Goal: Task Accomplishment & Management: Use online tool/utility

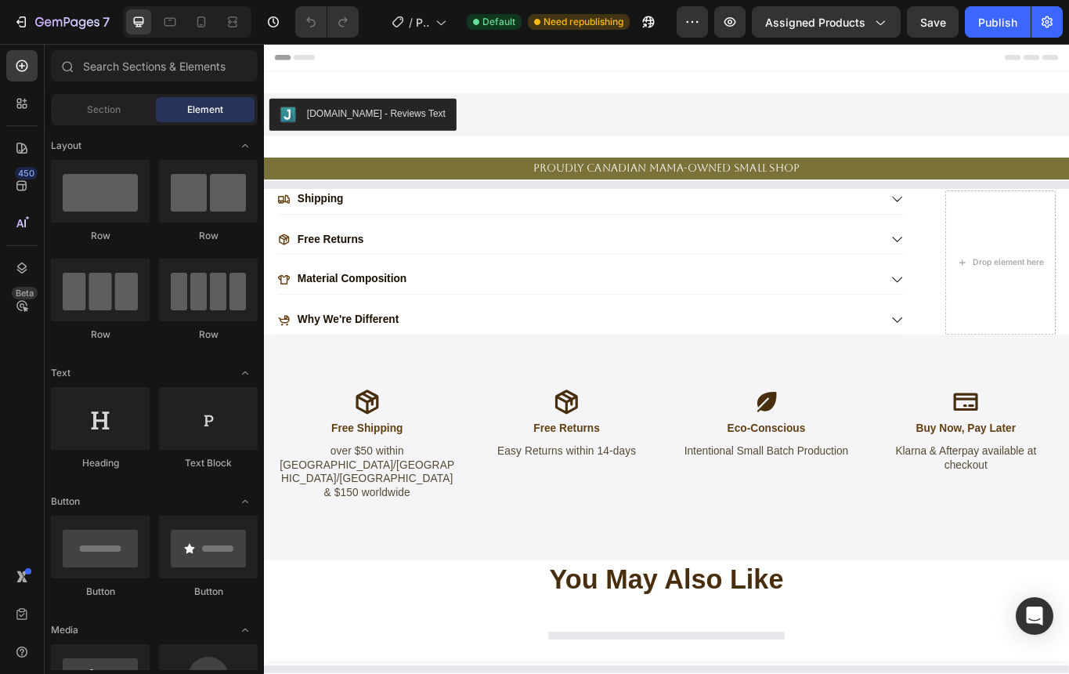
select select "[CREDIT_CARD_NUMBER]"
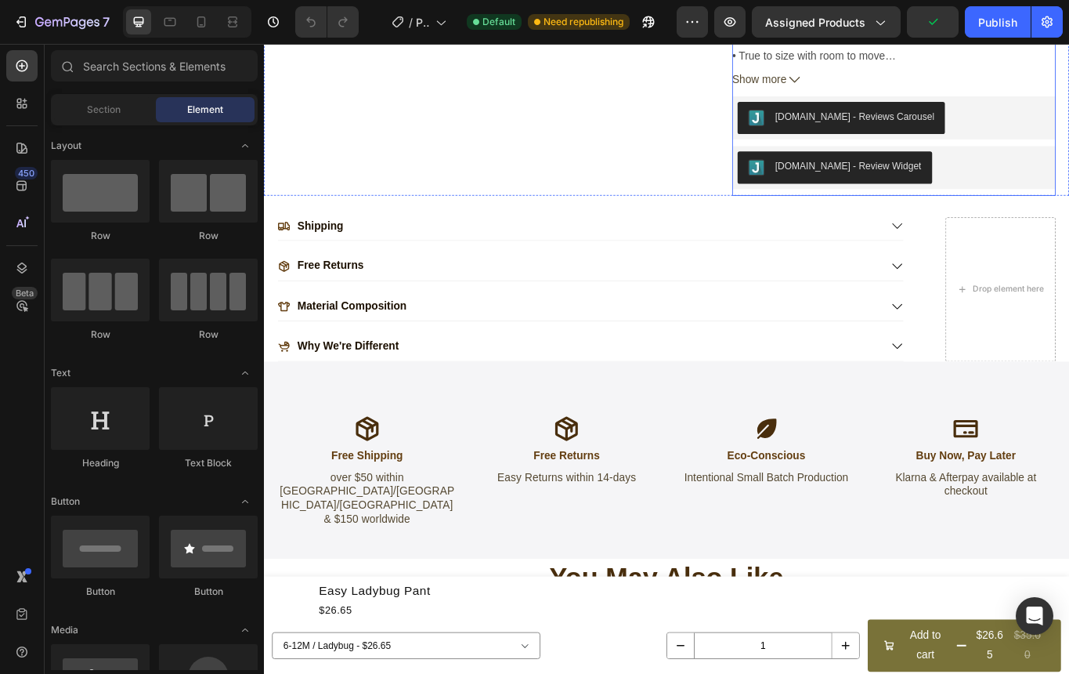
scroll to position [1466, 0]
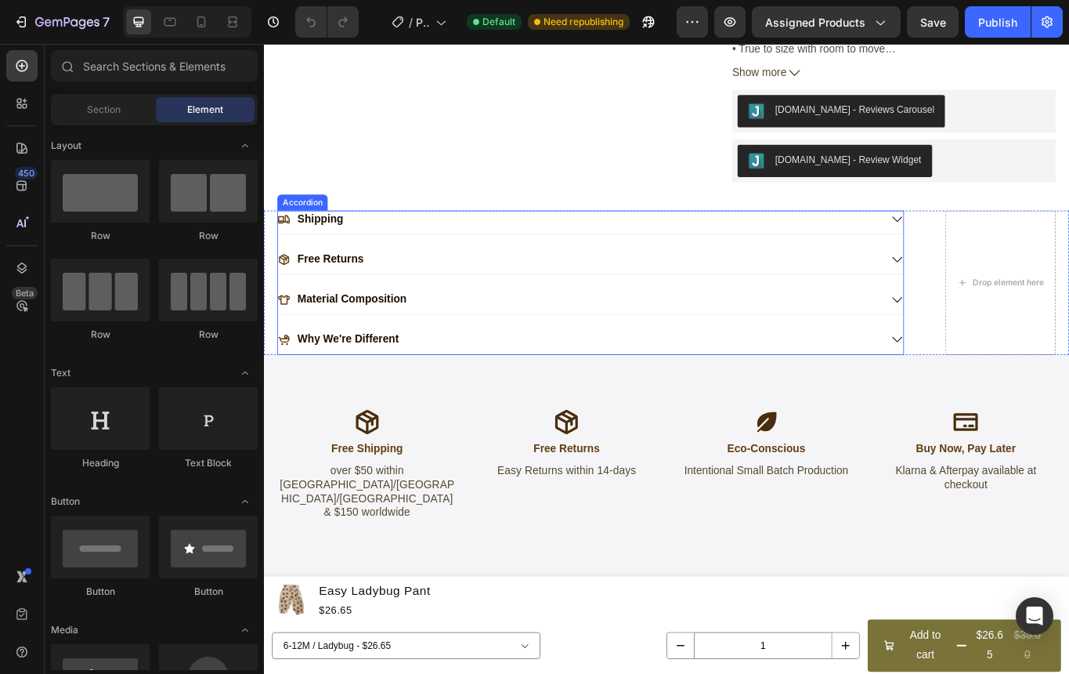
click at [397, 334] on p "Material Composition" at bounding box center [367, 342] width 128 height 16
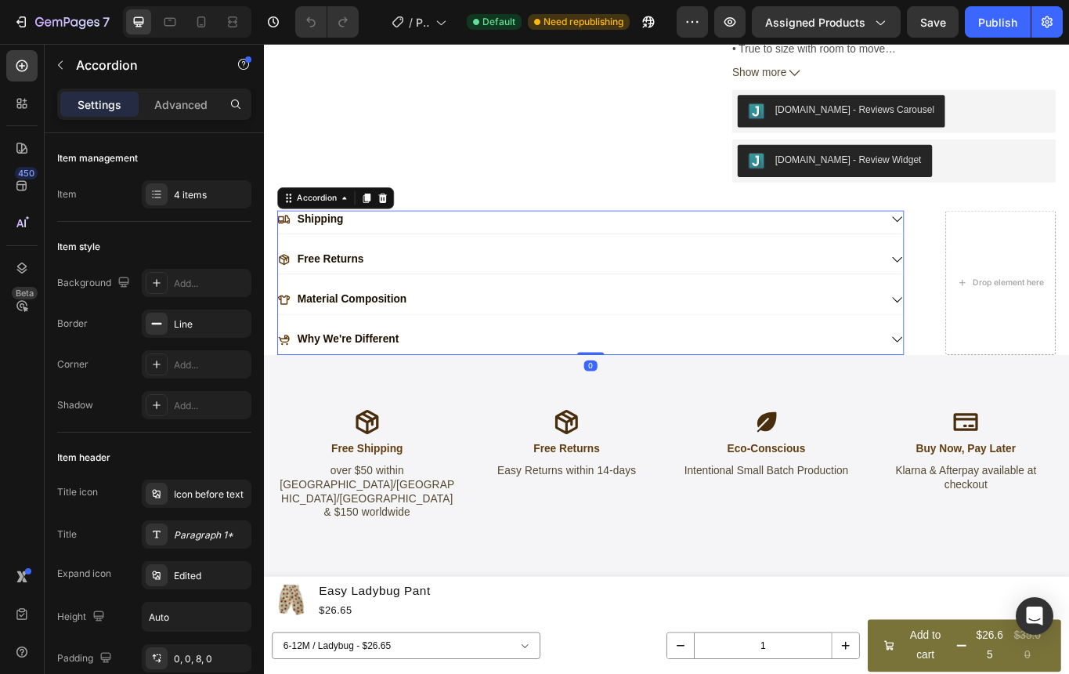
click at [491, 331] on div "Material Composition" at bounding box center [631, 341] width 703 height 21
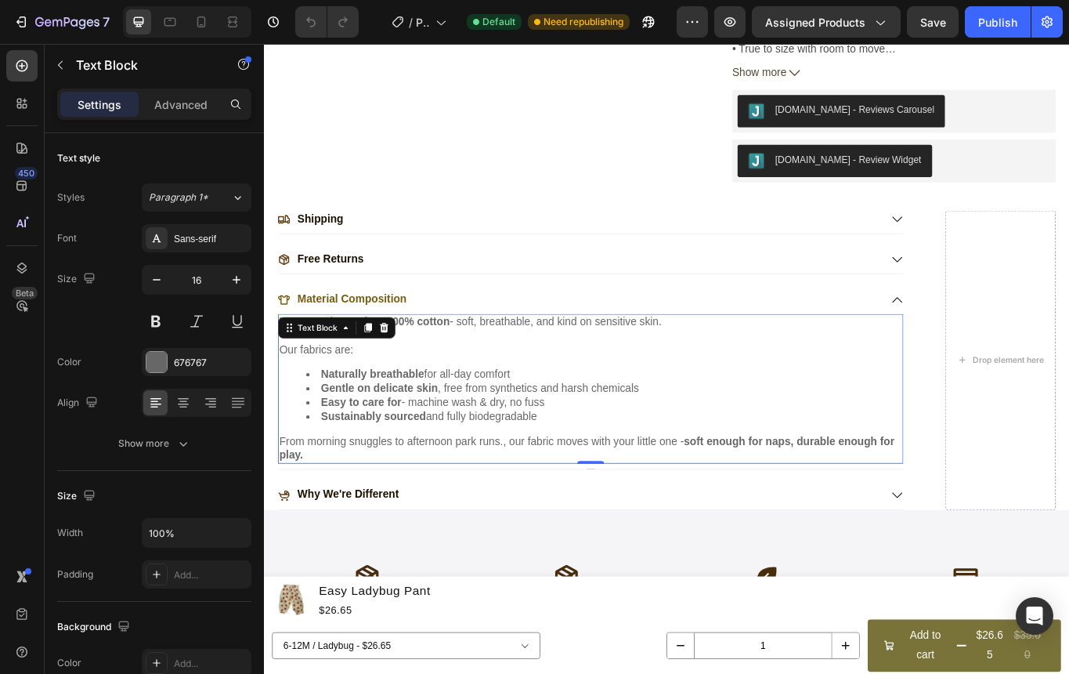
click at [680, 438] on li "Gentle on delicate skin , free from synthetics and harsh chemicals" at bounding box center [660, 446] width 695 height 16
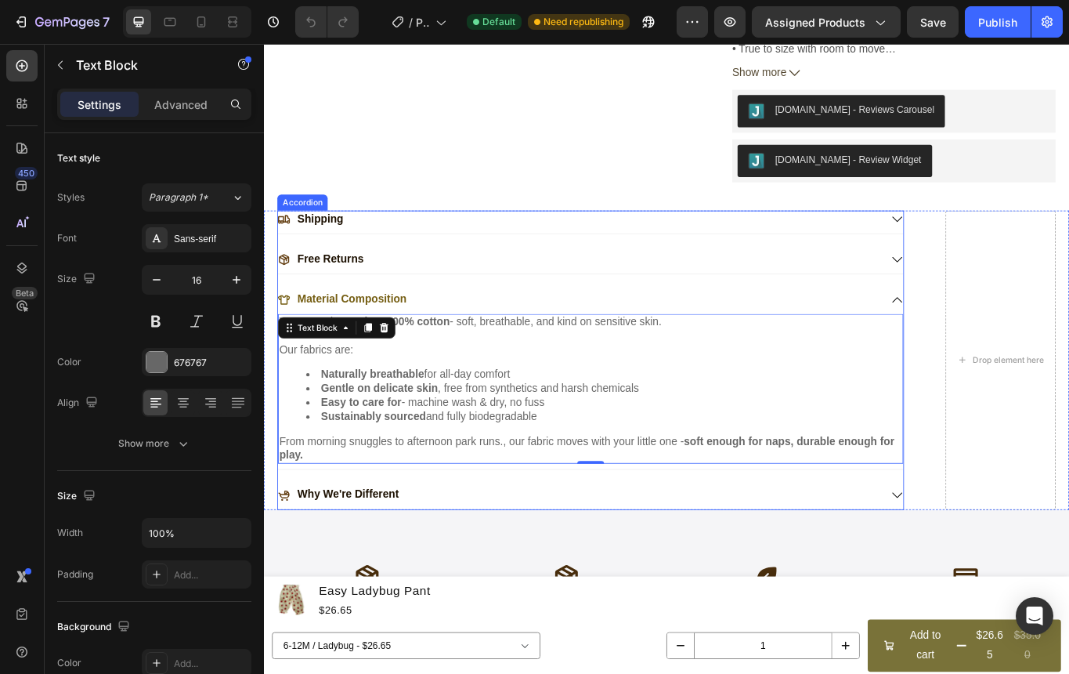
click at [733, 284] on div "Free Returns" at bounding box center [631, 294] width 703 height 21
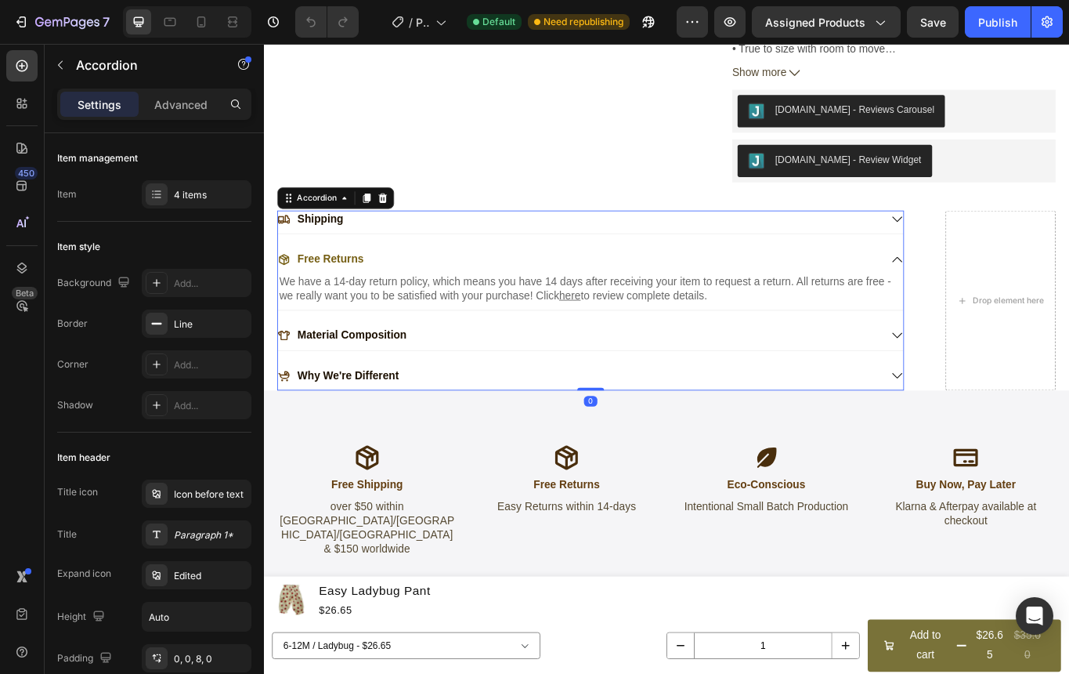
click at [611, 283] on div "Shipping Free Returns We have a 14-day return policy, which means you have 14 d…" at bounding box center [645, 343] width 731 height 211
click at [583, 374] on div "Material Composition" at bounding box center [631, 384] width 703 height 21
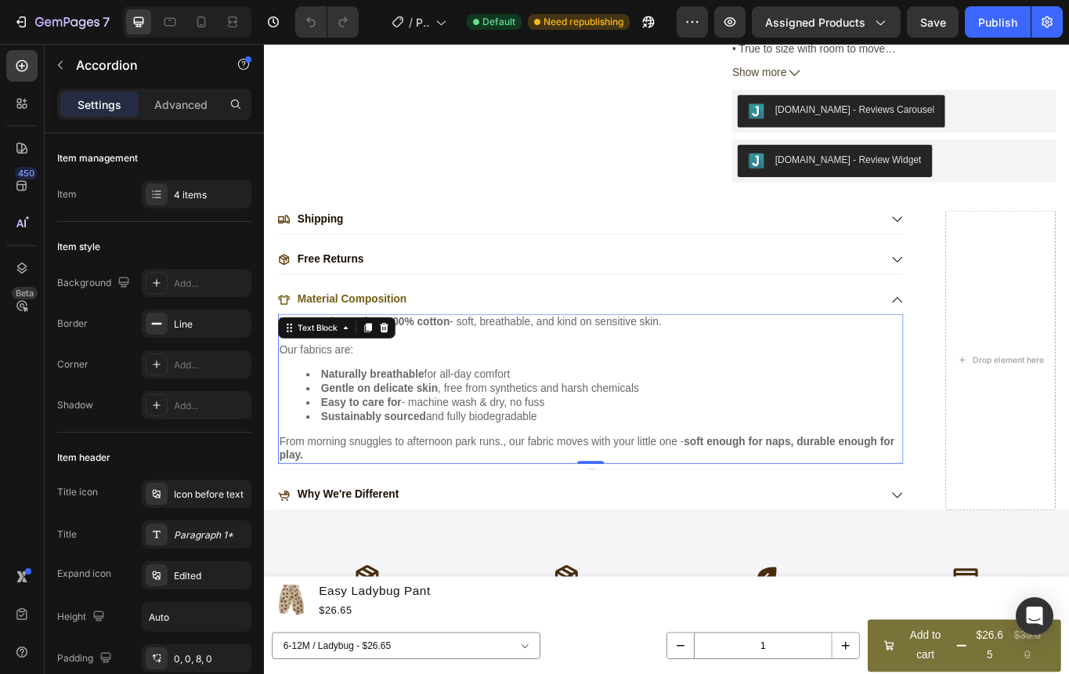
click at [423, 500] on p "From morning snuggles to afternoon park runs., our fabric moves with your littl…" at bounding box center [645, 516] width 727 height 33
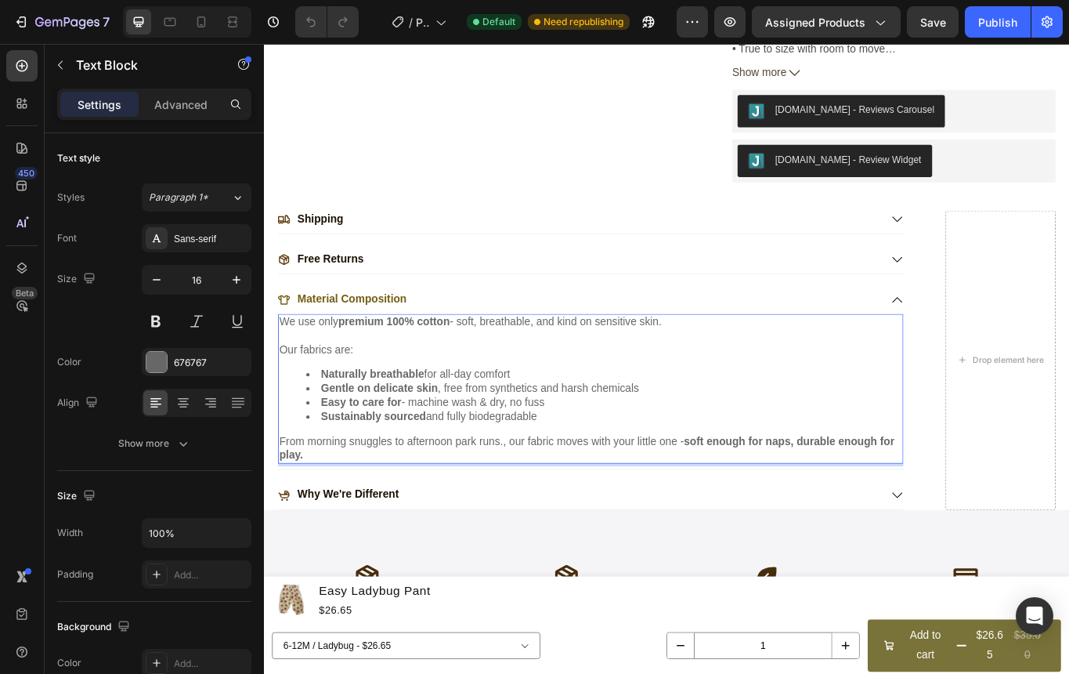
click at [373, 500] on p "From morning snuggles to afternoon park runs., our fabric moves with your littl…" at bounding box center [645, 516] width 727 height 33
click at [294, 360] on p "We use only premium 100% cotton - soft, breathable, and kind on sensitive skin." at bounding box center [645, 368] width 727 height 16
click at [370, 360] on p "Enkae Baby use only premium 100% cotton - soft, breathable, and kind on sensiti…" at bounding box center [645, 368] width 727 height 16
click at [372, 500] on p "From morning snuggles to afternoon park runs., our fabric moves with your littl…" at bounding box center [645, 516] width 727 height 33
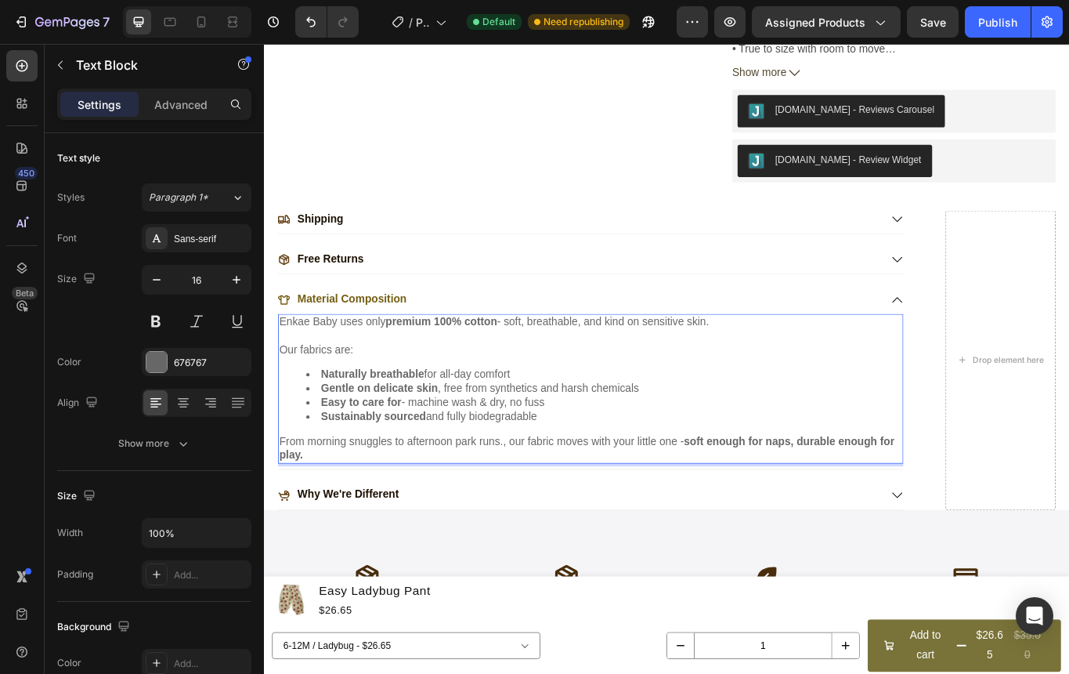
click at [330, 500] on p "From morning snuggles to afternoon park runs., our fabric moves with your littl…" at bounding box center [645, 516] width 727 height 33
click at [793, 360] on p "Enkae Baby uses only premium 100% cotton - soft, breathable, and kind on sensit…" at bounding box center [645, 368] width 727 height 16
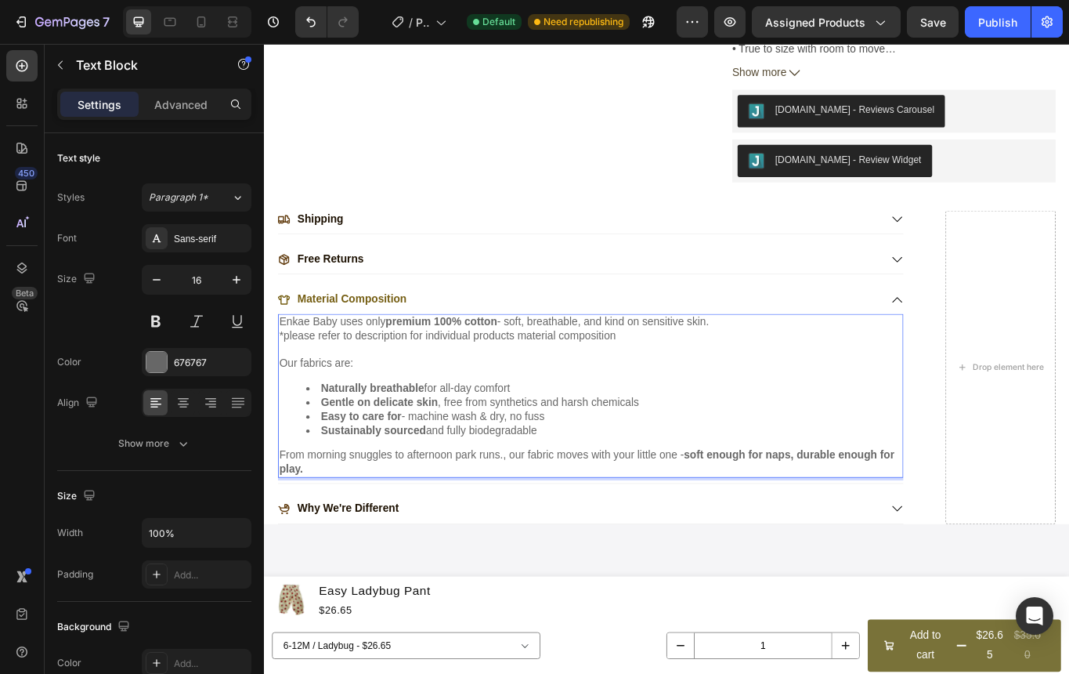
click at [680, 377] on p "*please refer to description for individual products material composition" at bounding box center [645, 385] width 727 height 16
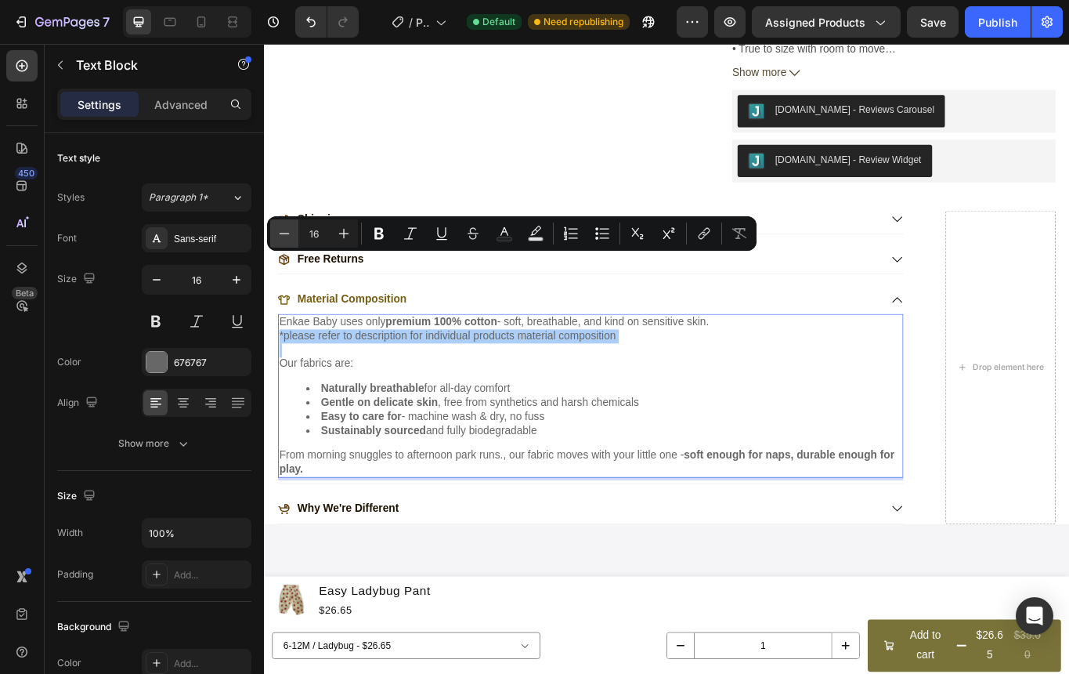
click at [286, 232] on icon "Editor contextual toolbar" at bounding box center [284, 234] width 16 height 16
type input "15"
click at [383, 227] on icon "Editor contextual toolbar" at bounding box center [379, 234] width 16 height 16
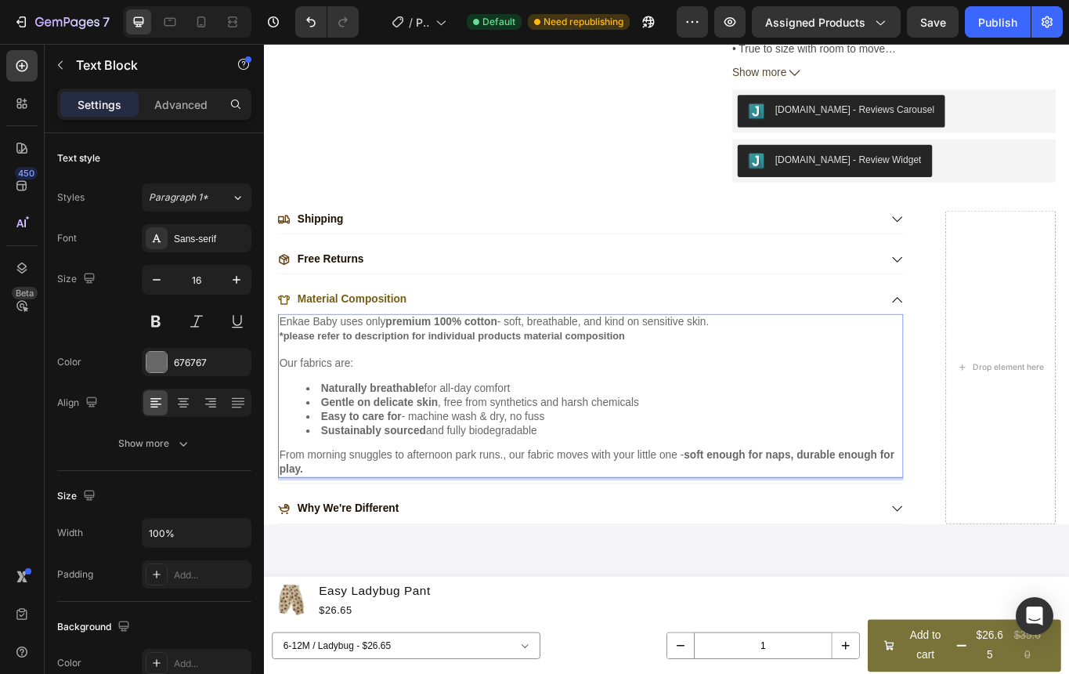
click at [358, 377] on strong "*please refer to description for individual products material composition" at bounding box center [483, 383] width 403 height 13
click at [380, 377] on strong "*please refer to description for individual products material composition" at bounding box center [483, 383] width 403 height 13
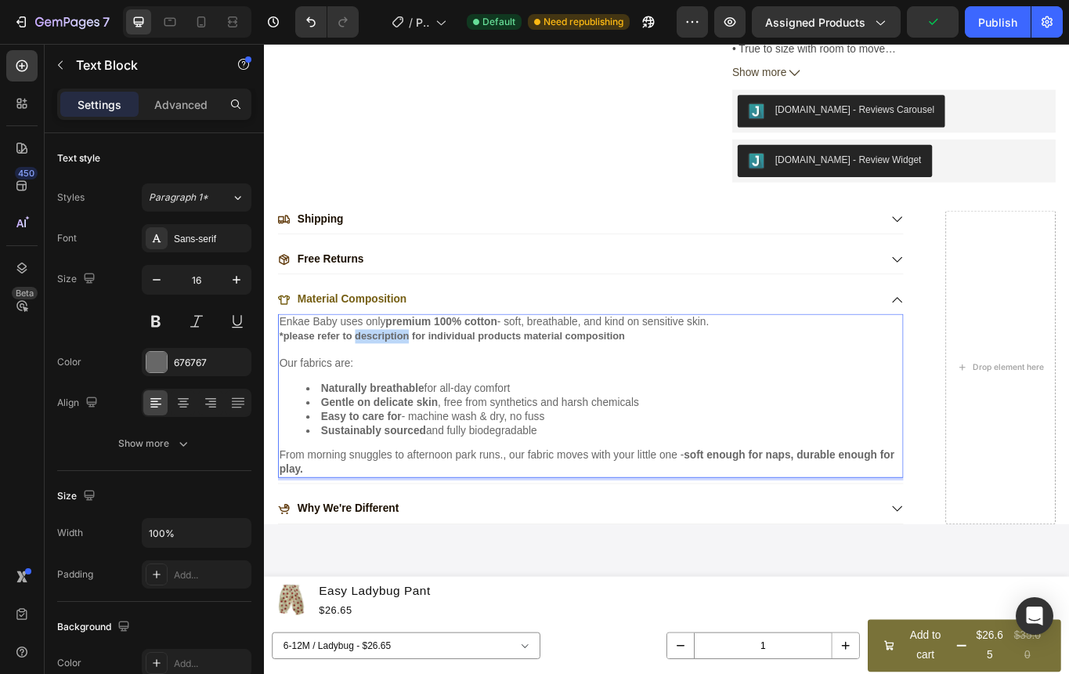
click at [380, 377] on strong "*please refer to description for individual products material composition" at bounding box center [483, 383] width 403 height 13
click at [479, 377] on strong "*please refer to description for individual products material composition" at bounding box center [483, 383] width 403 height 13
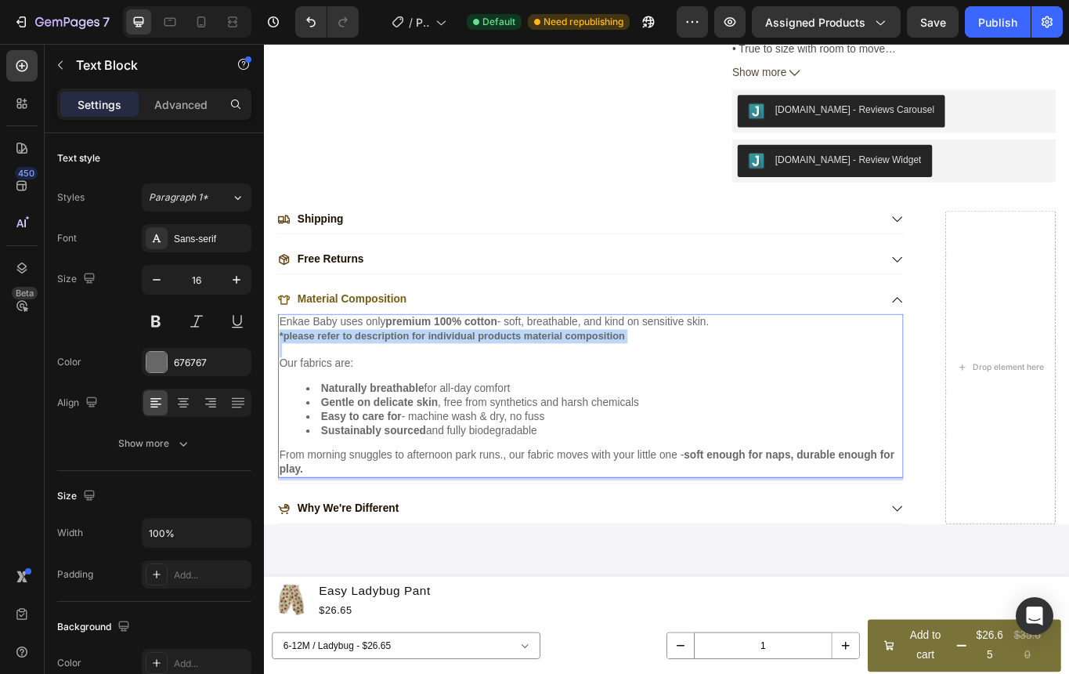
click at [479, 377] on strong "*please refer to description for individual products material composition" at bounding box center [483, 383] width 403 height 13
click at [481, 377] on strong "*please refer to description for individual products material composition" at bounding box center [483, 383] width 403 height 13
click at [484, 361] on strong "premium 100% cotton" at bounding box center [471, 367] width 130 height 13
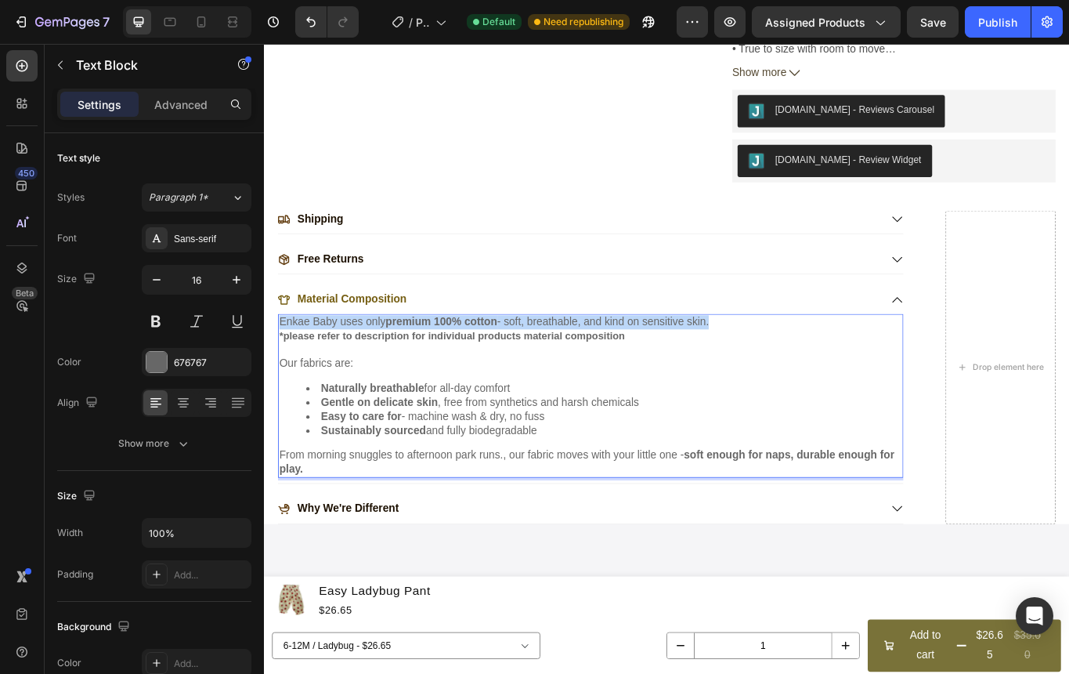
click at [484, 361] on strong "premium 100% cotton" at bounding box center [471, 367] width 130 height 13
click at [487, 361] on strong "premium 100% cotton" at bounding box center [471, 367] width 130 height 13
click at [489, 377] on strong "*please refer to description for individual products material composition" at bounding box center [483, 383] width 403 height 13
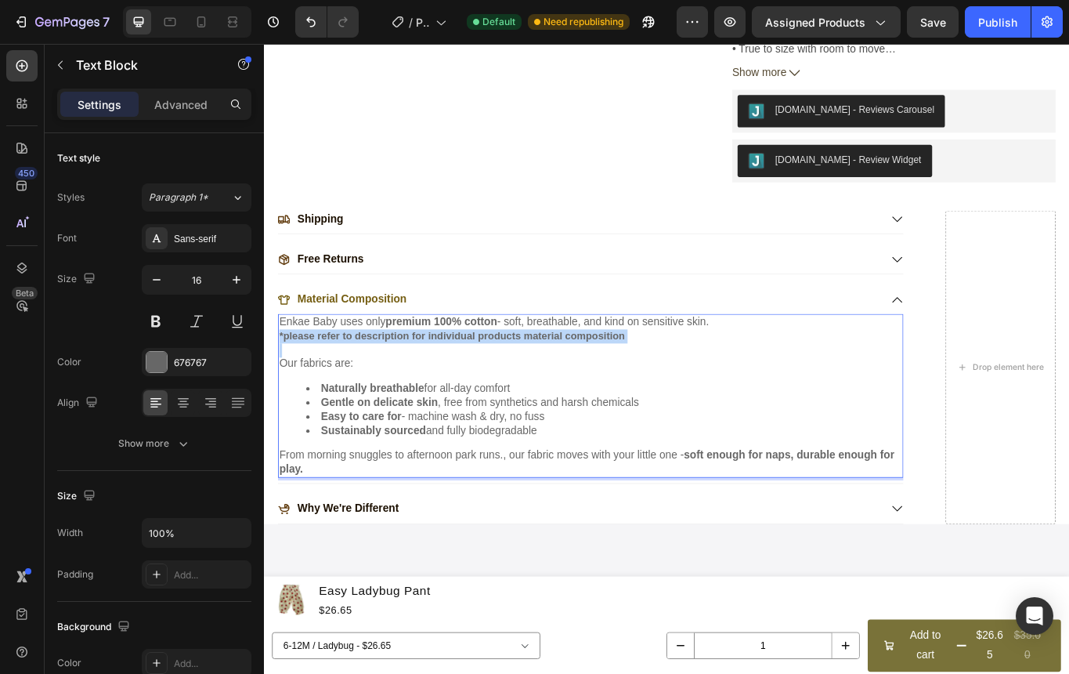
click at [489, 377] on strong "*please refer to description for individual products material composition" at bounding box center [483, 383] width 403 height 13
click at [155, 323] on button at bounding box center [156, 321] width 28 height 28
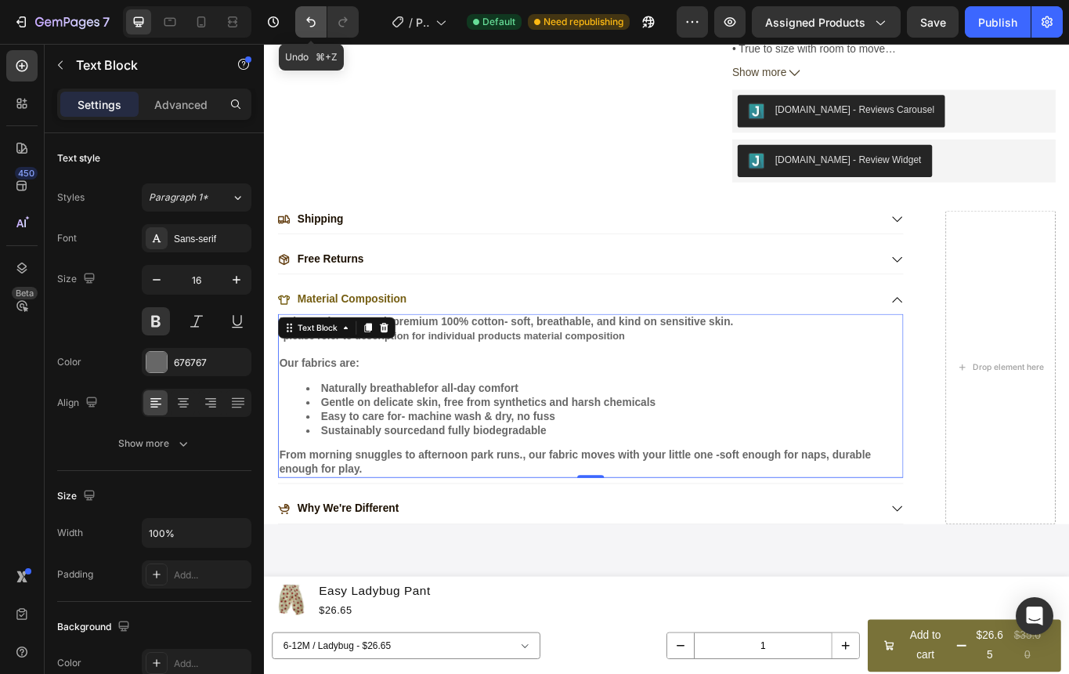
click at [314, 9] on button "Undo/Redo" at bounding box center [310, 21] width 31 height 31
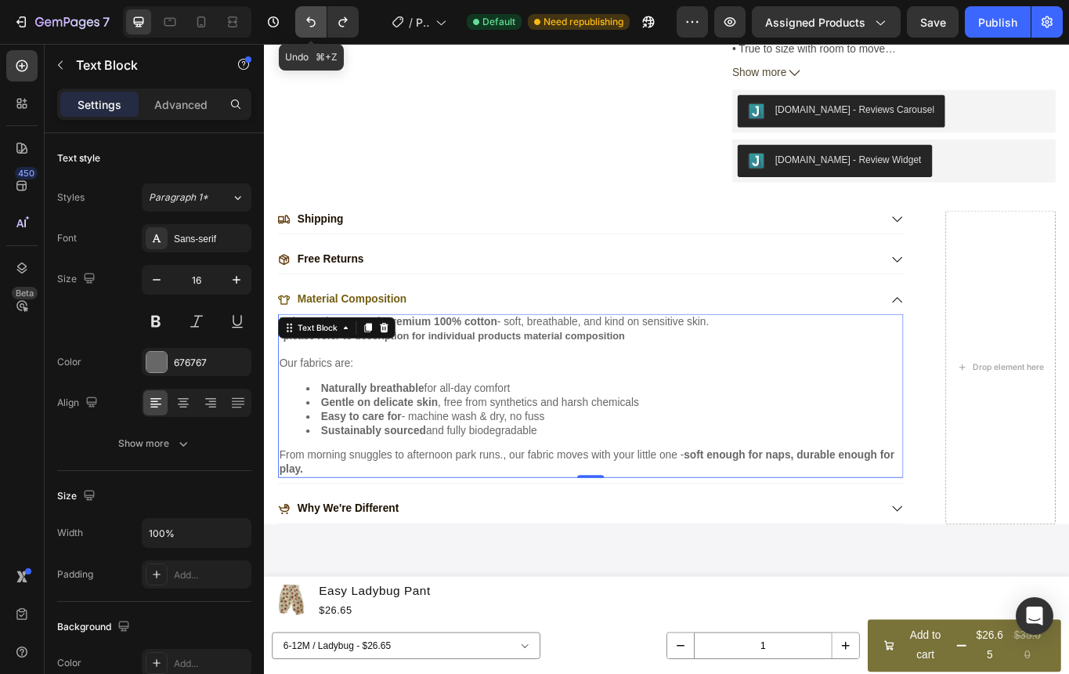
click at [314, 9] on button "Undo/Redo" at bounding box center [310, 21] width 31 height 31
click at [314, 23] on icon "Undo/Redo" at bounding box center [311, 22] width 16 height 16
click at [344, 28] on icon "Undo/Redo" at bounding box center [343, 22] width 16 height 16
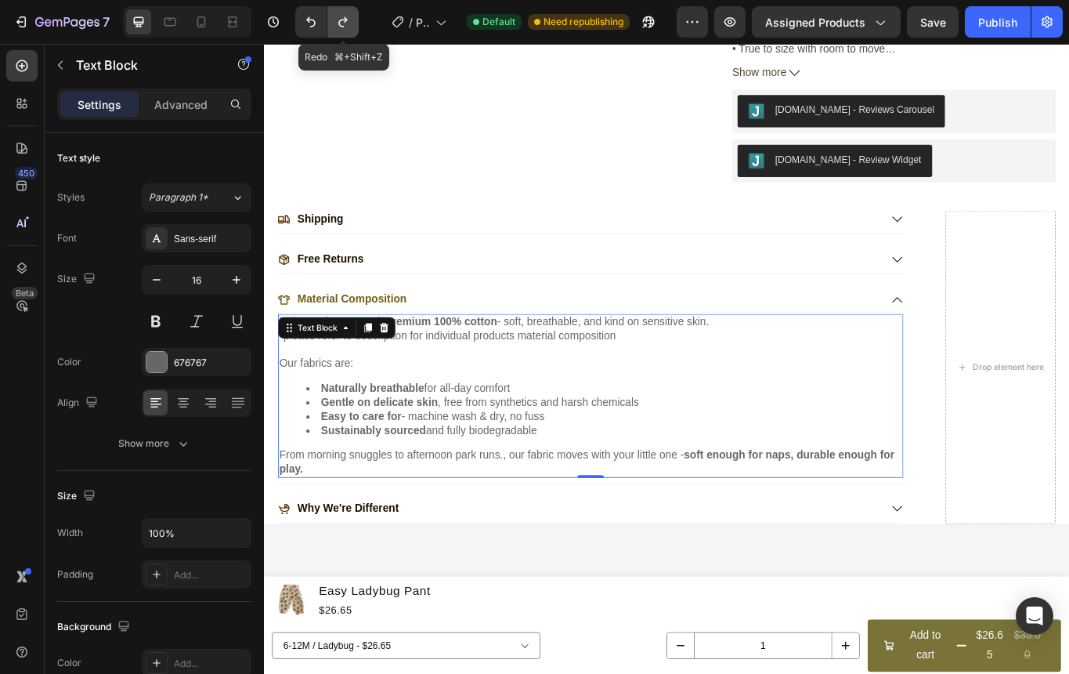
click at [344, 28] on icon "Undo/Redo" at bounding box center [343, 22] width 16 height 16
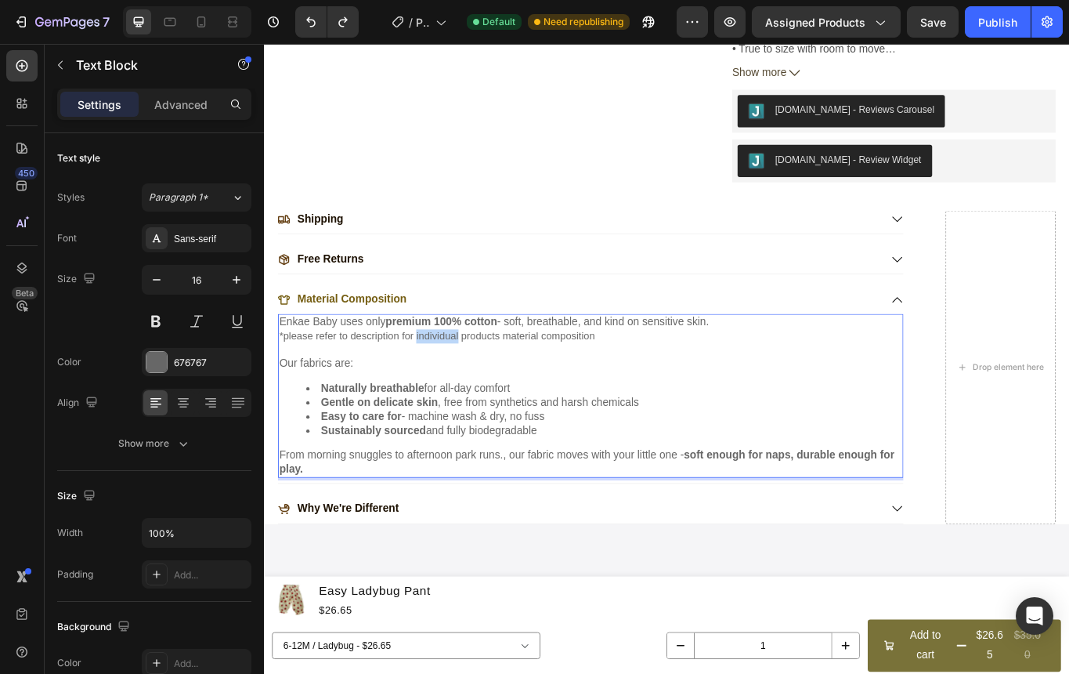
click at [474, 377] on span "*please refer to description for individual products material composition" at bounding box center [466, 383] width 368 height 13
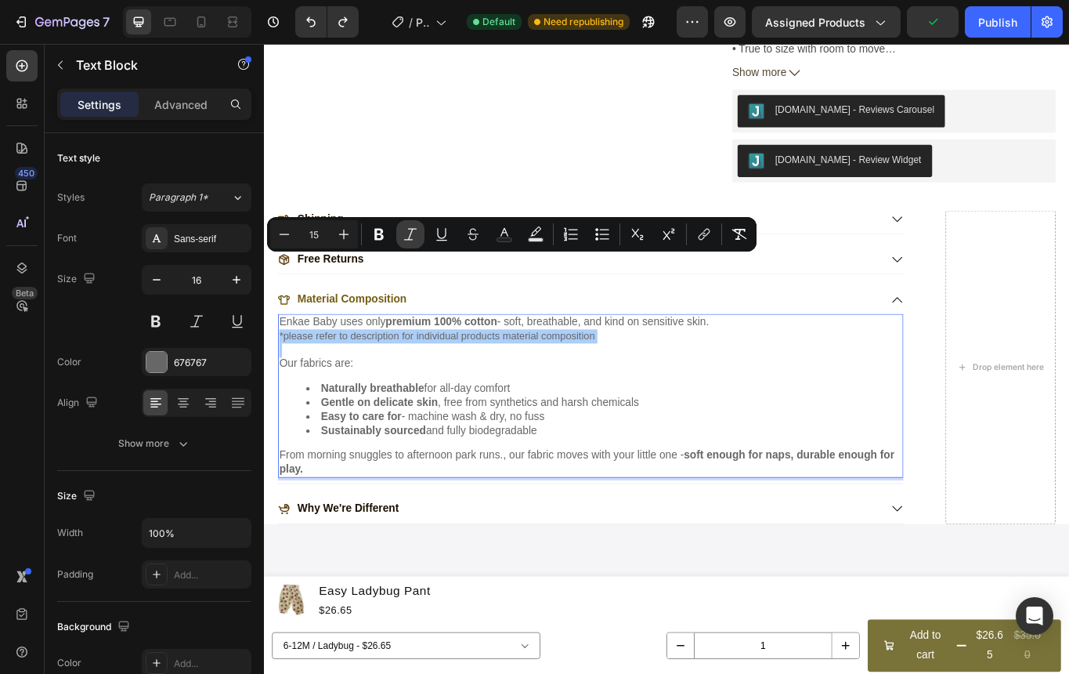
click at [413, 234] on icon "Editor contextual toolbar" at bounding box center [411, 234] width 16 height 16
click at [287, 237] on icon "Editor contextual toolbar" at bounding box center [284, 234] width 16 height 16
type input "14"
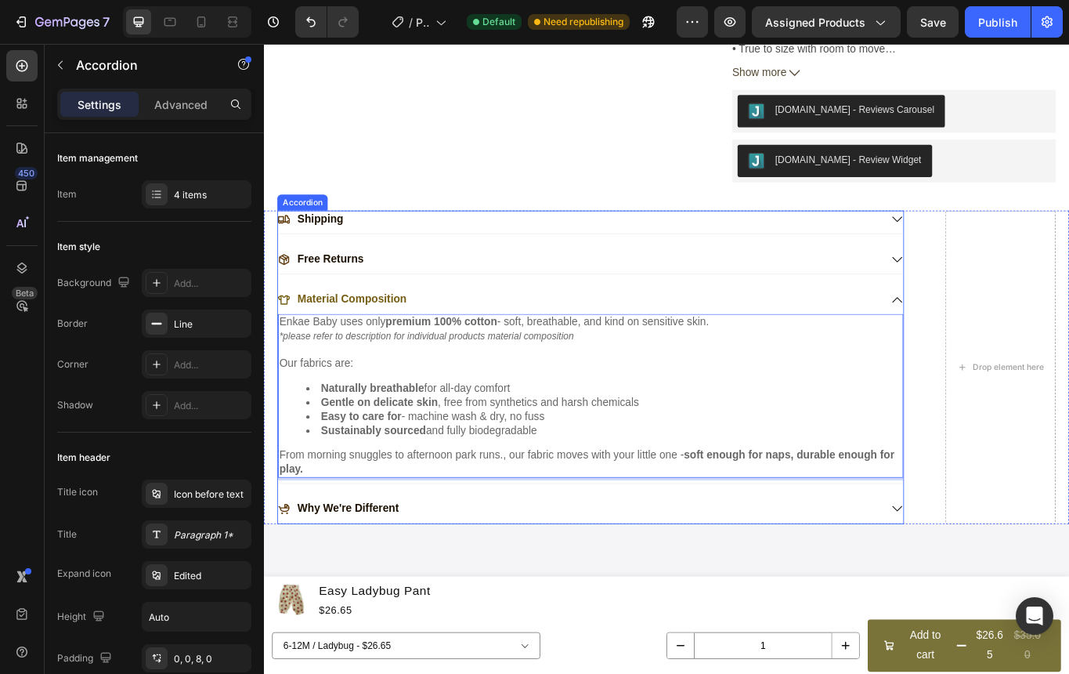
click at [876, 284] on div "Free Returns" at bounding box center [631, 294] width 703 height 21
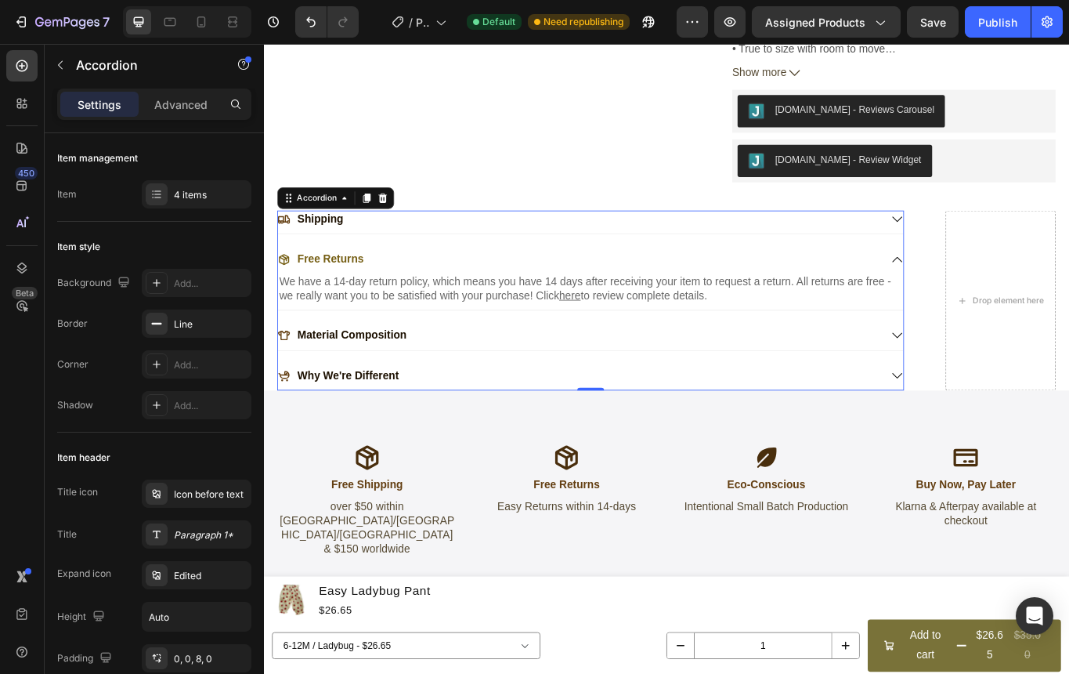
click at [855, 374] on div "Material Composition" at bounding box center [631, 384] width 703 height 21
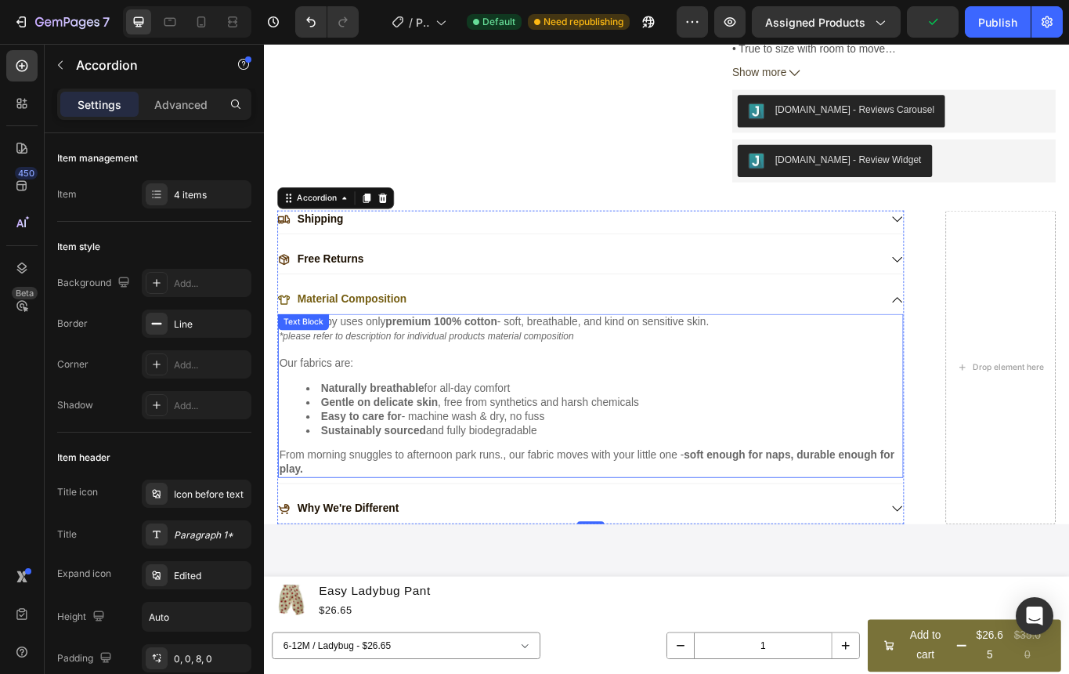
click at [512, 378] on icon "*please refer to description for individual products material composition" at bounding box center [454, 384] width 344 height 13
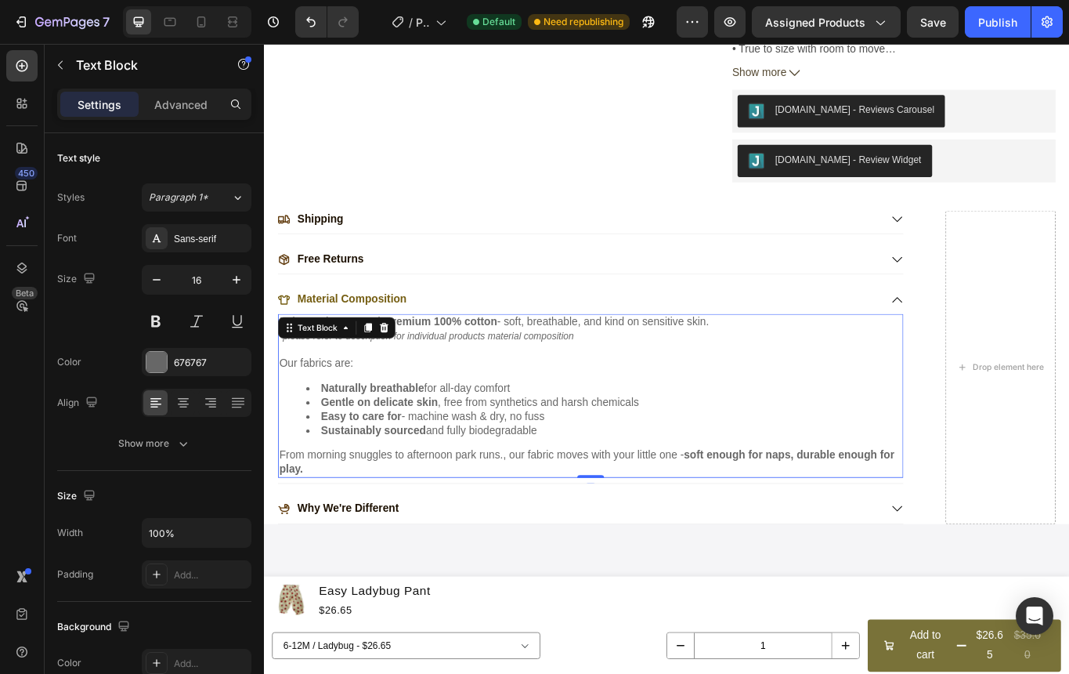
click at [521, 378] on icon "*please refer to description for individual products material composition" at bounding box center [454, 384] width 344 height 13
click at [517, 378] on icon "*please refer to description for individual products material composition" at bounding box center [454, 384] width 344 height 13
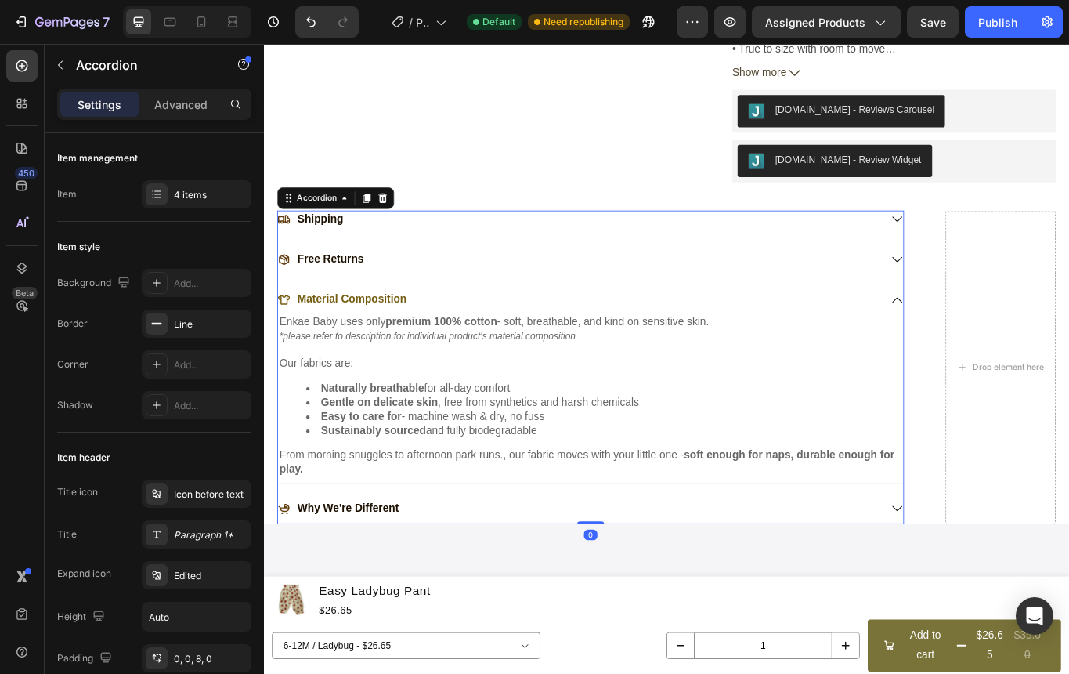
click at [660, 284] on div "Free Returns" at bounding box center [631, 294] width 703 height 21
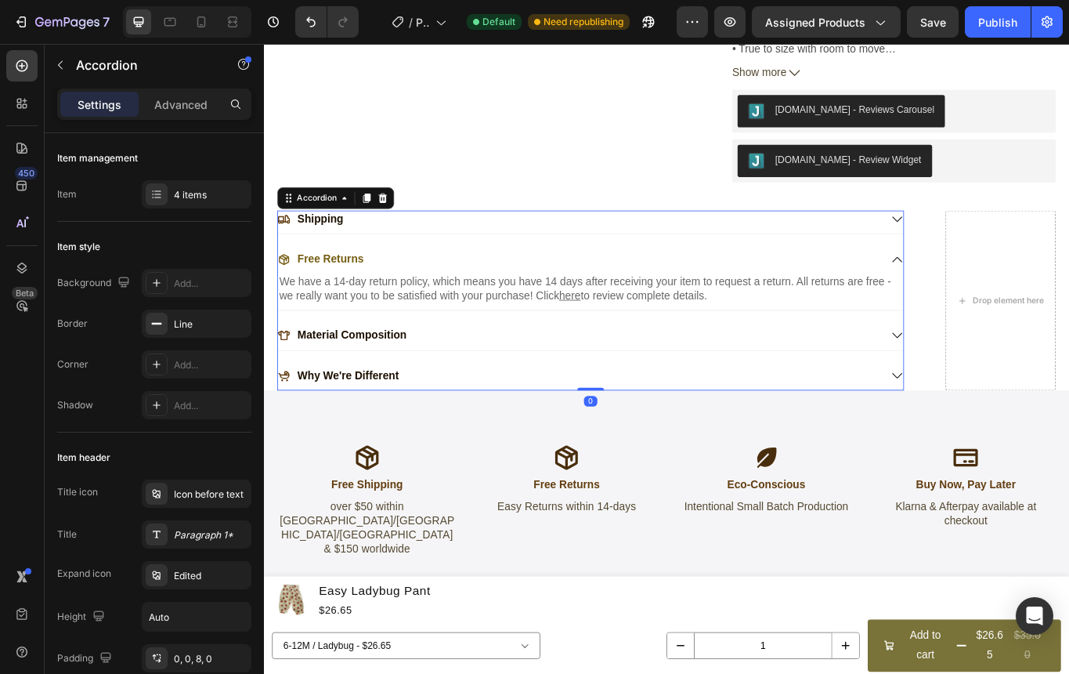
click at [616, 374] on div "Material Composition" at bounding box center [631, 384] width 703 height 21
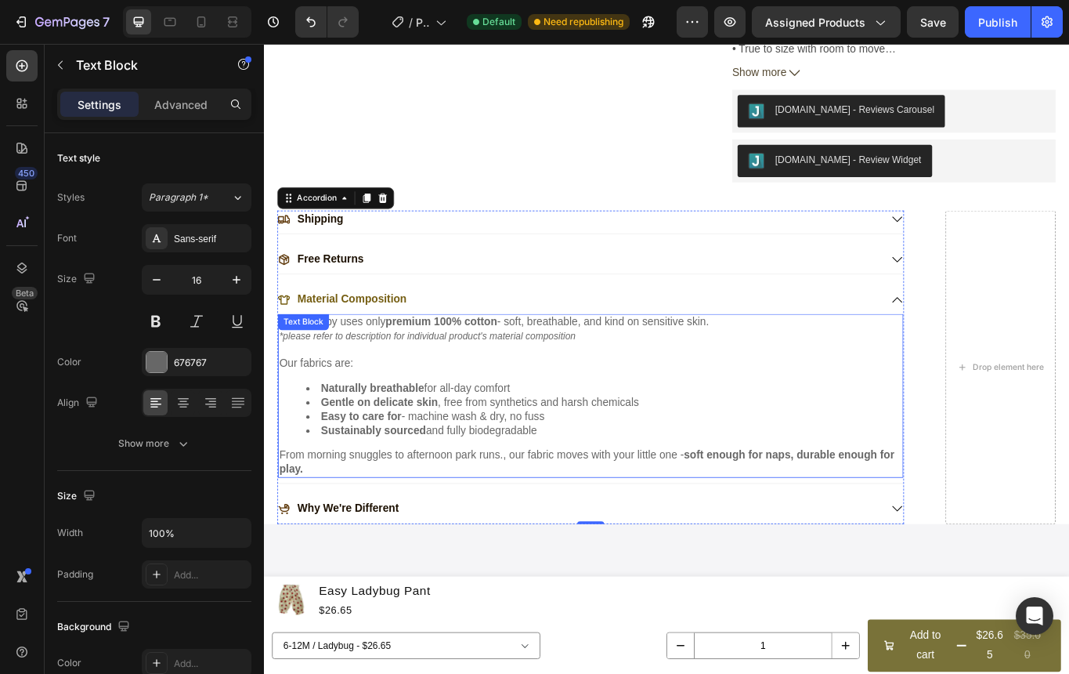
click at [663, 377] on p "*please refer to description for individual product's material composition" at bounding box center [645, 385] width 727 height 16
click at [638, 284] on div "Free Returns" at bounding box center [631, 294] width 703 height 21
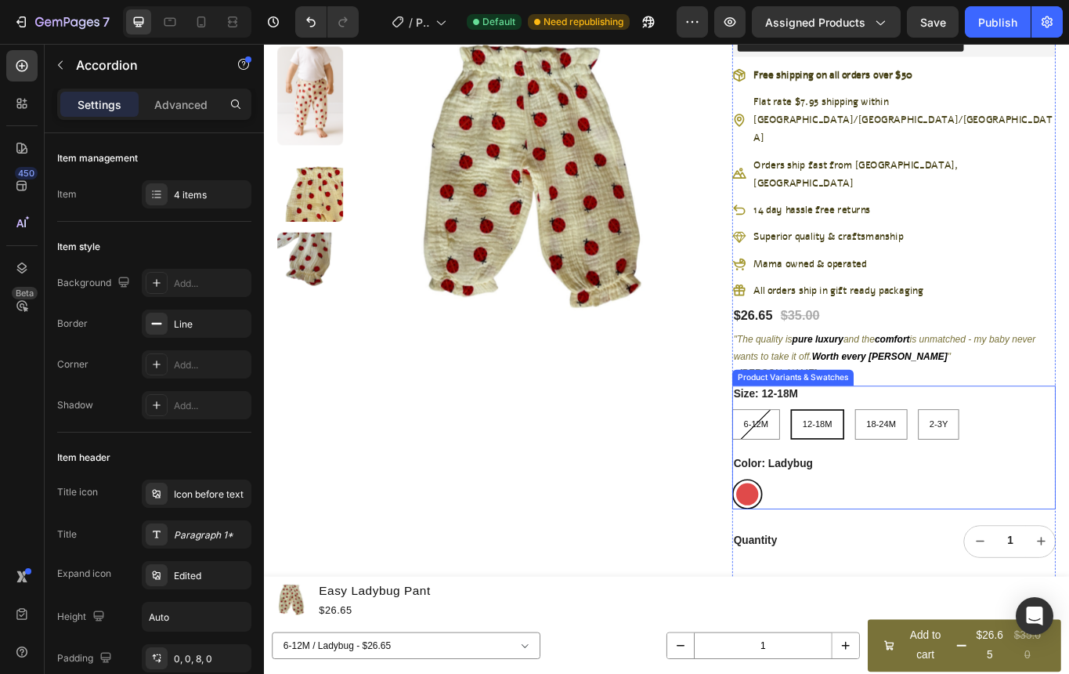
scroll to position [307, 0]
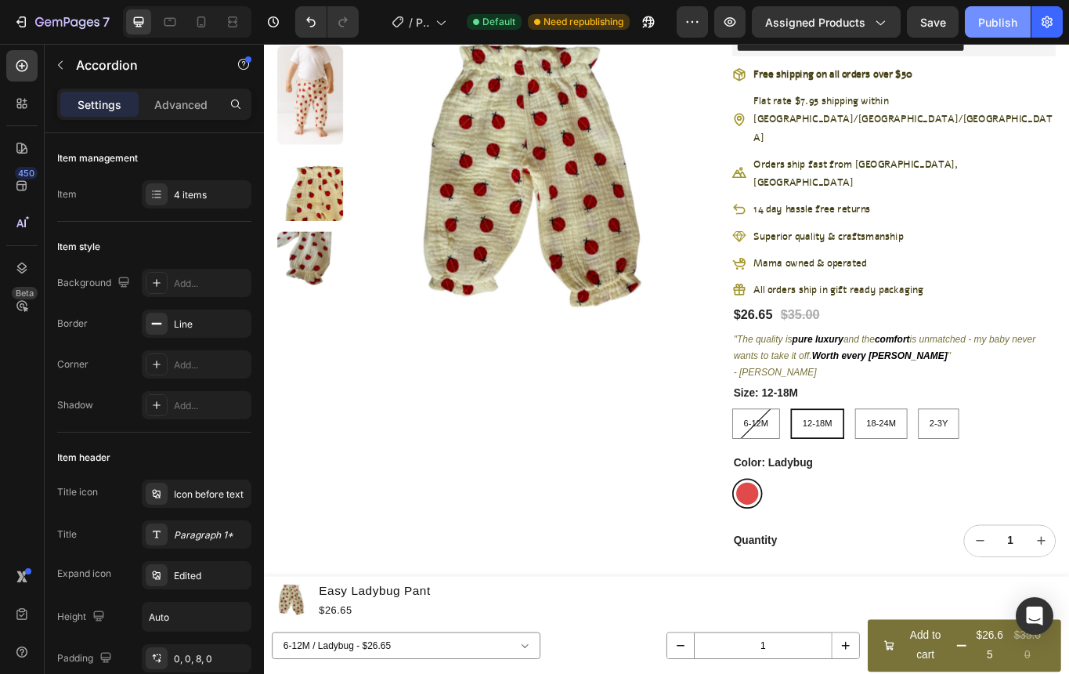
click at [999, 24] on div "Publish" at bounding box center [997, 22] width 39 height 16
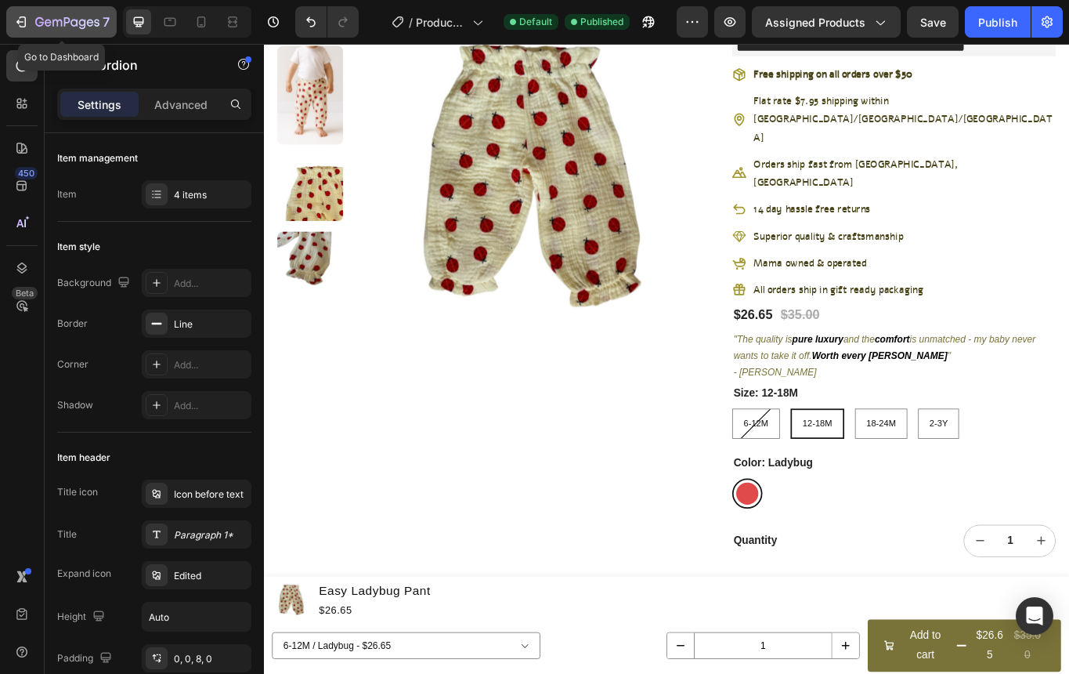
click at [17, 20] on icon "button" at bounding box center [19, 22] width 7 height 5
